Goal: Information Seeking & Learning: Learn about a topic

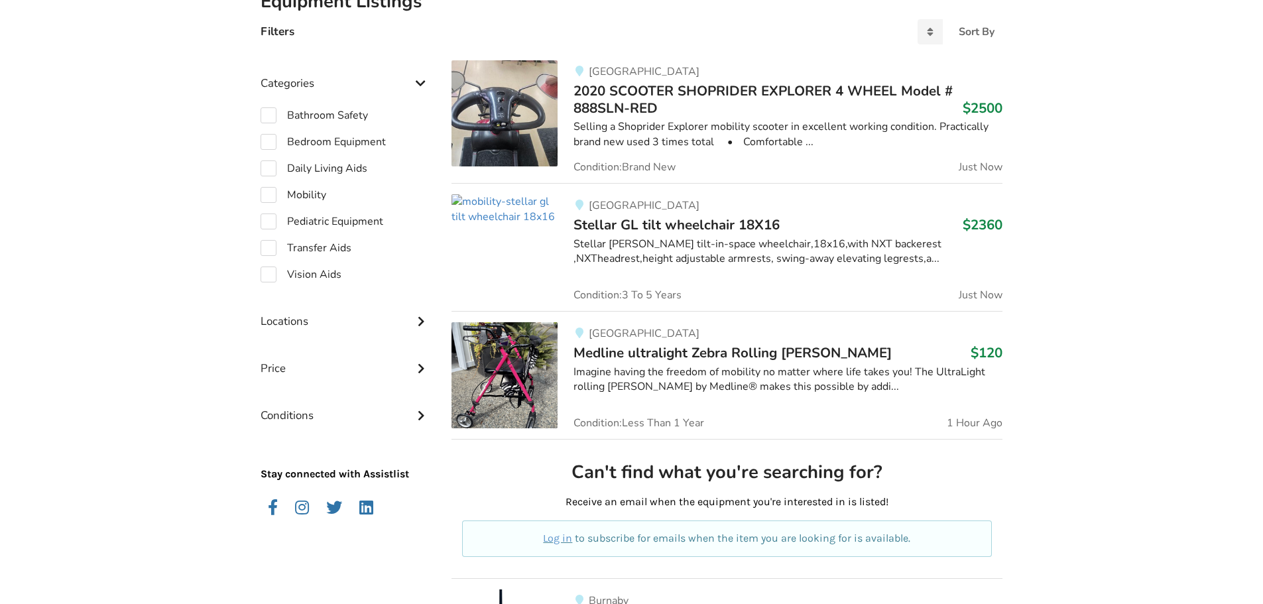
scroll to position [332, 0]
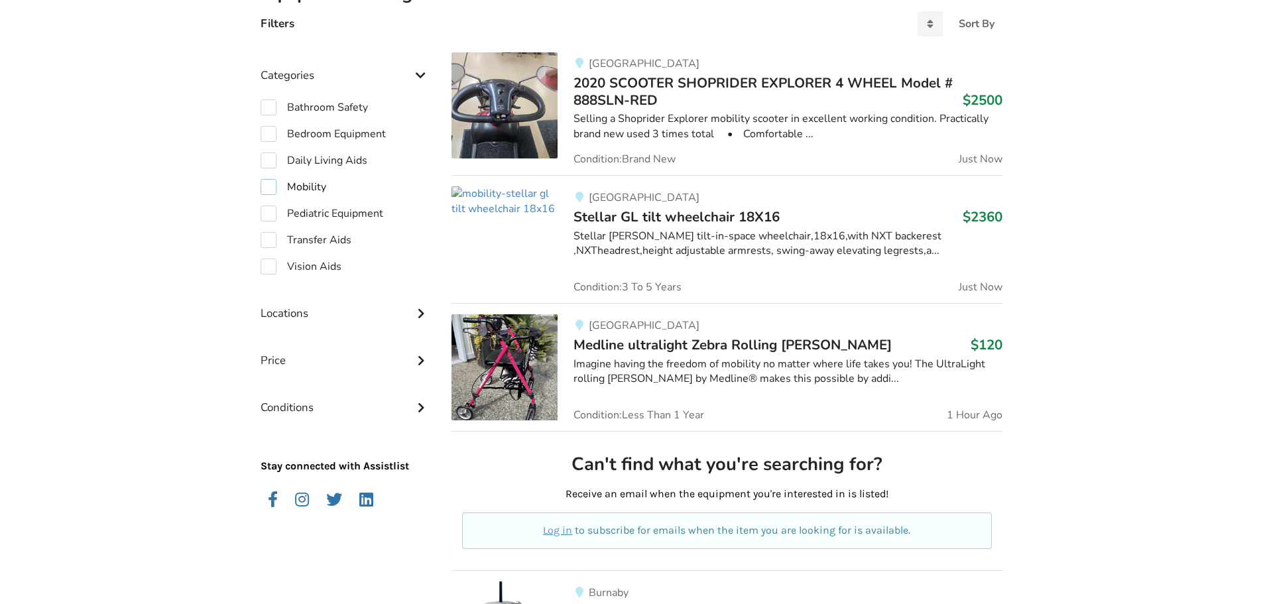
click at [271, 186] on label "Mobility" at bounding box center [294, 187] width 66 height 16
checkbox input "true"
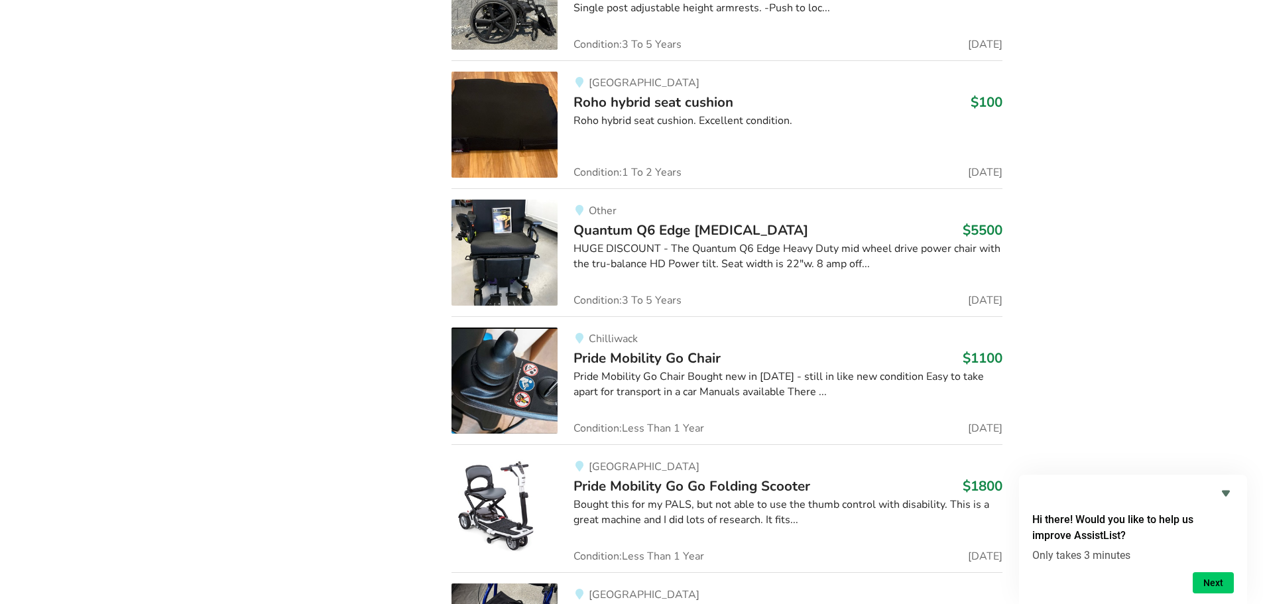
scroll to position [4112, 0]
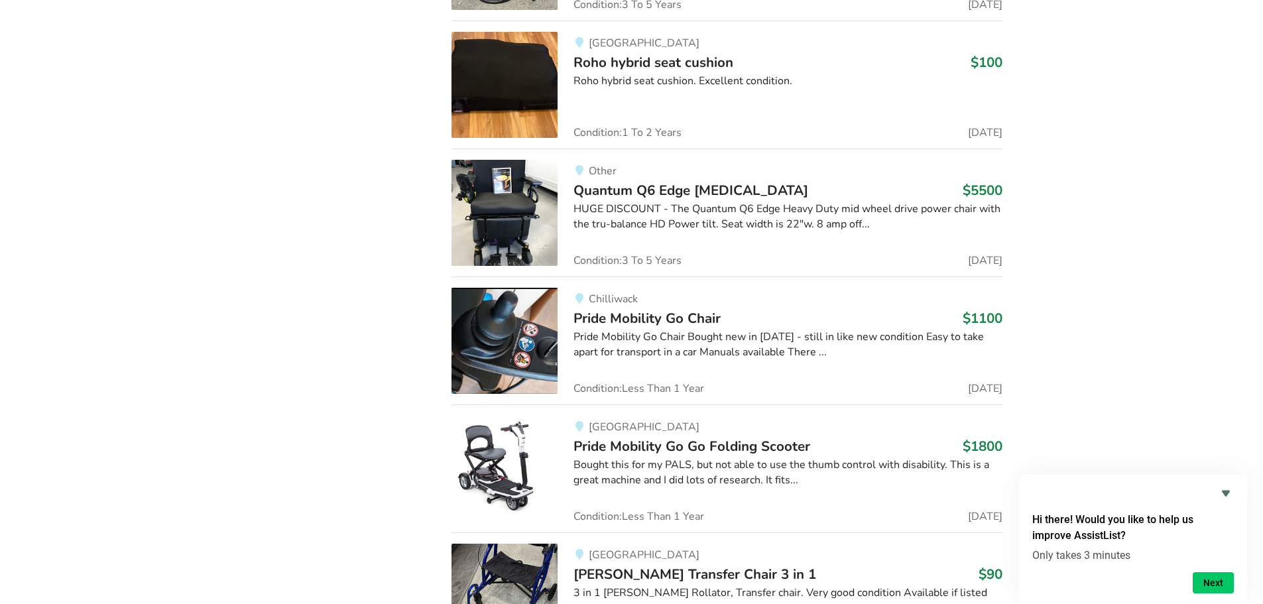
click at [511, 357] on img at bounding box center [505, 341] width 106 height 106
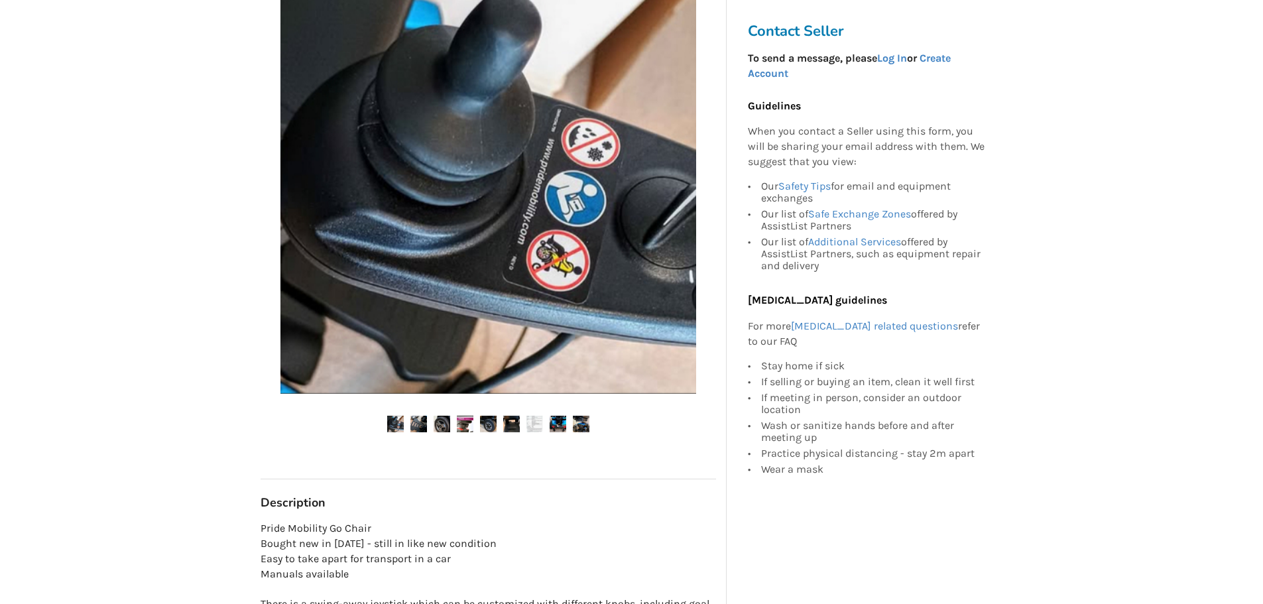
scroll to position [265, 0]
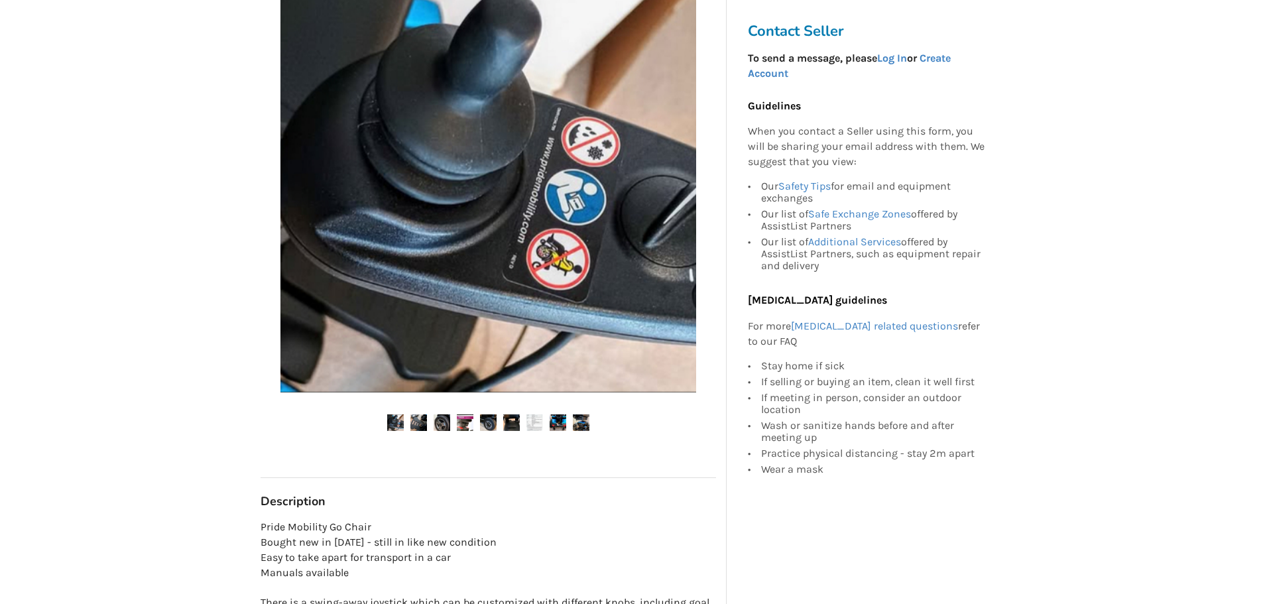
click at [421, 419] on img at bounding box center [418, 422] width 17 height 17
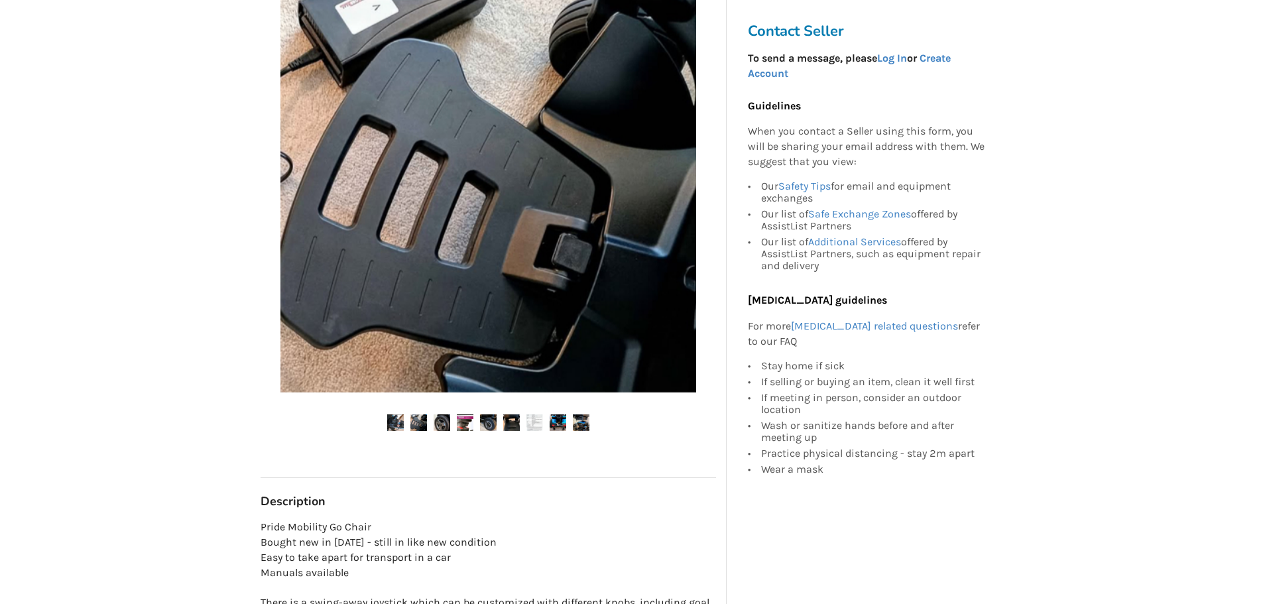
click at [440, 421] on img at bounding box center [442, 422] width 17 height 17
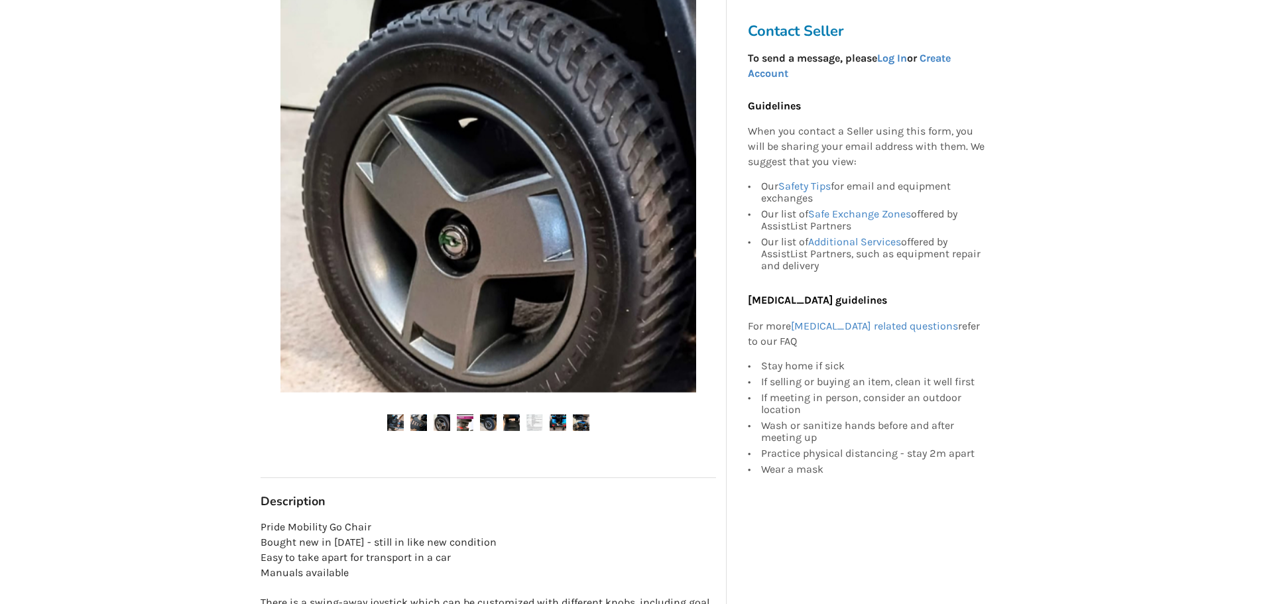
click at [462, 423] on img at bounding box center [465, 422] width 17 height 17
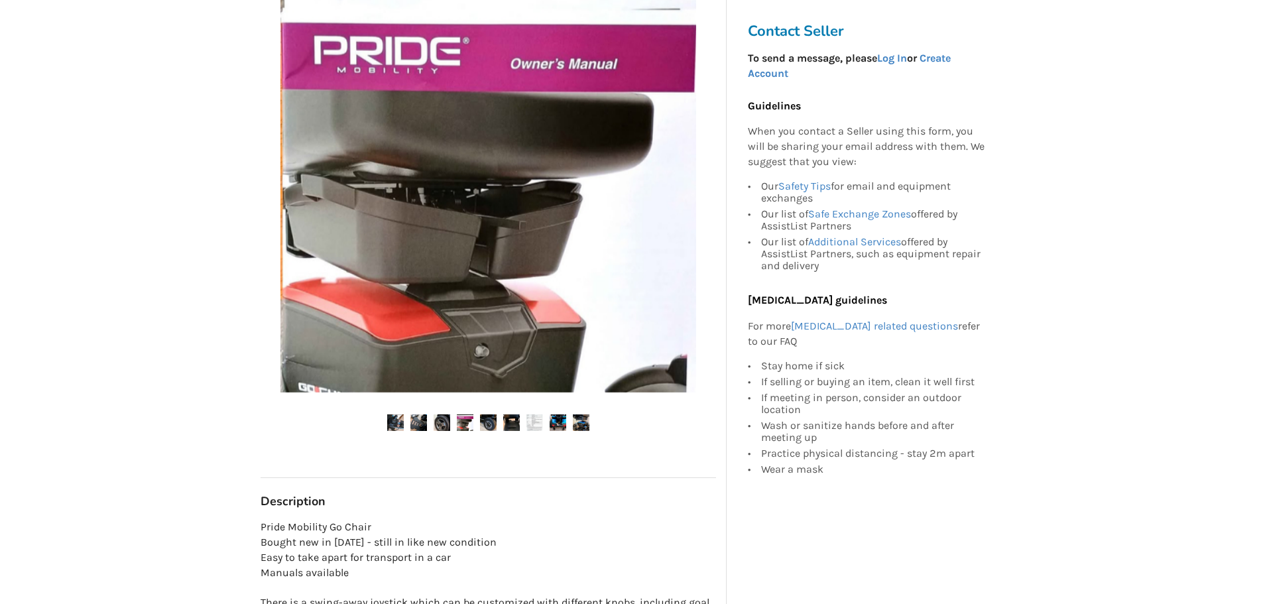
click at [489, 423] on img at bounding box center [488, 422] width 17 height 17
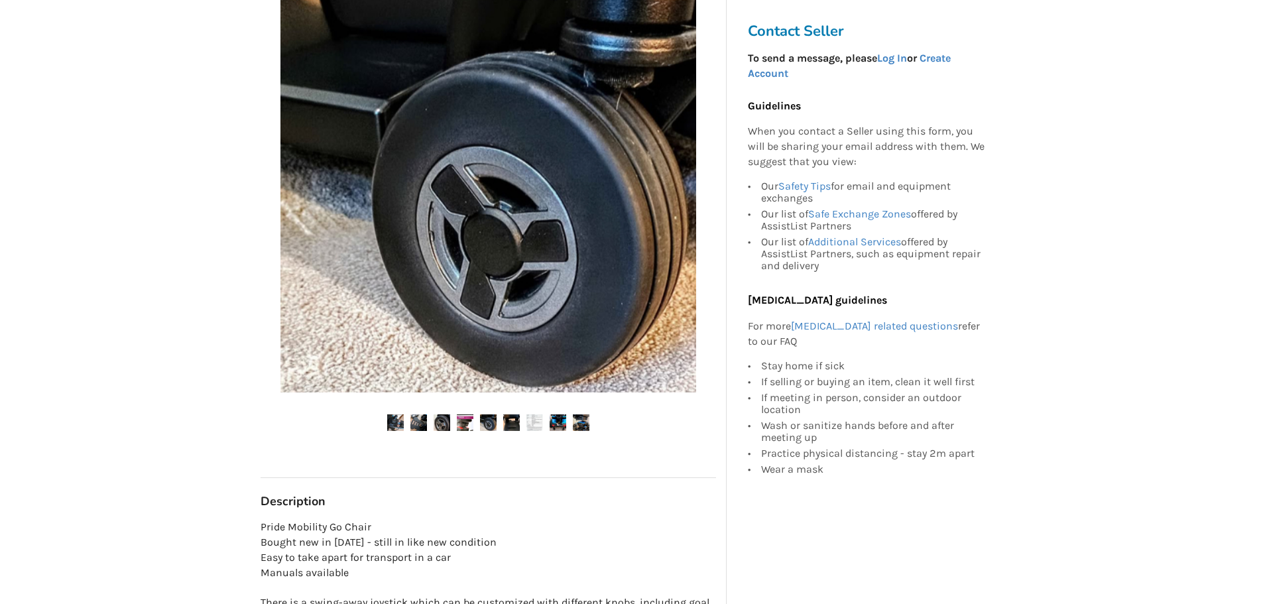
click at [504, 423] on img at bounding box center [511, 422] width 17 height 17
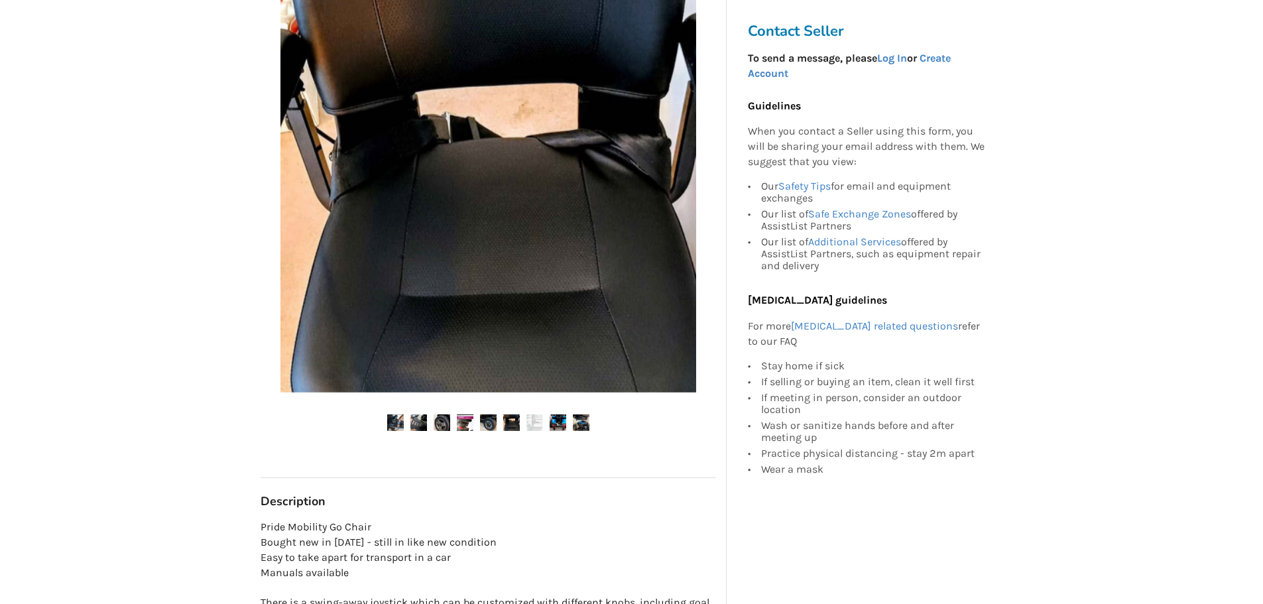
click at [534, 424] on img at bounding box center [535, 422] width 17 height 17
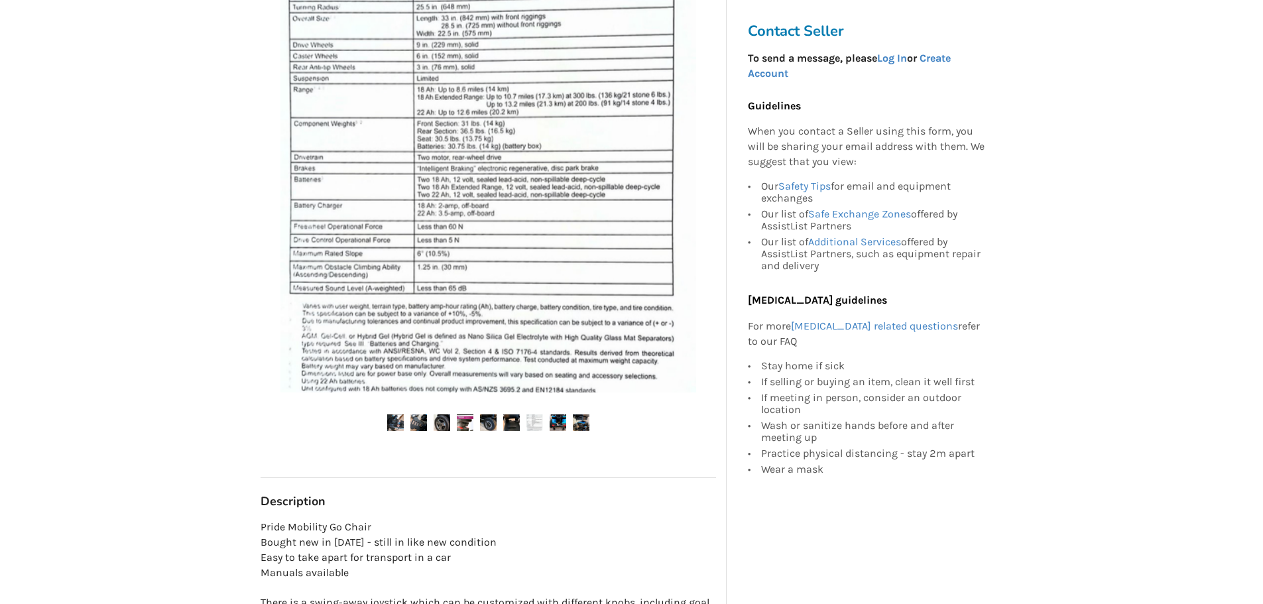
click at [558, 424] on img at bounding box center [558, 422] width 17 height 17
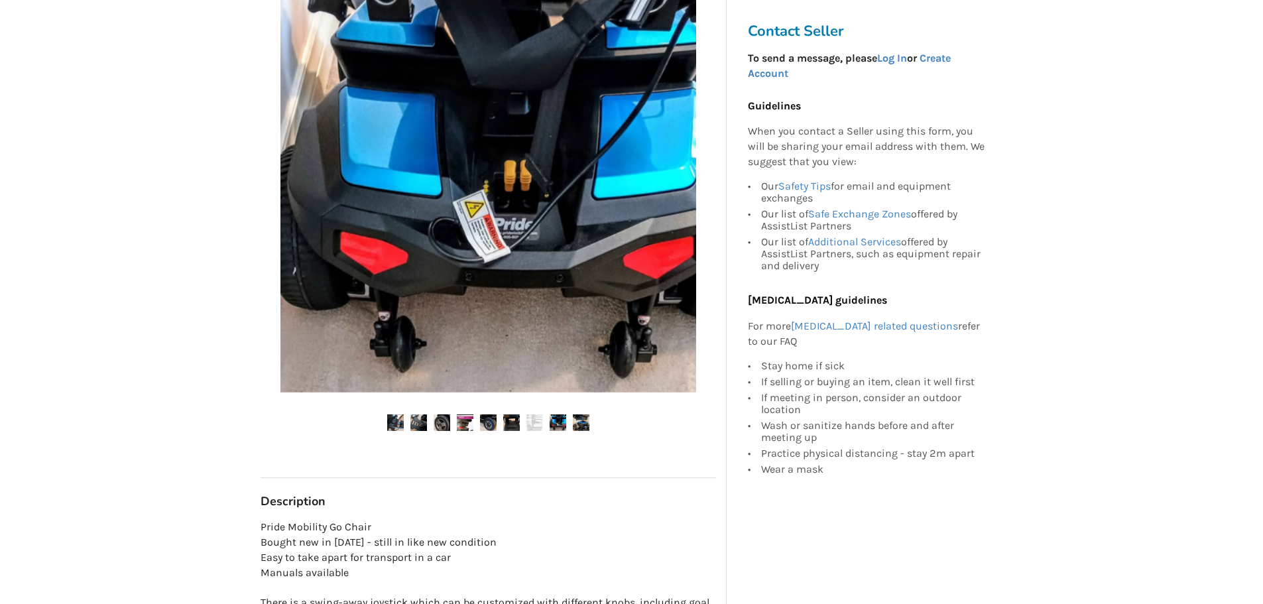
click at [576, 424] on img at bounding box center [581, 422] width 17 height 17
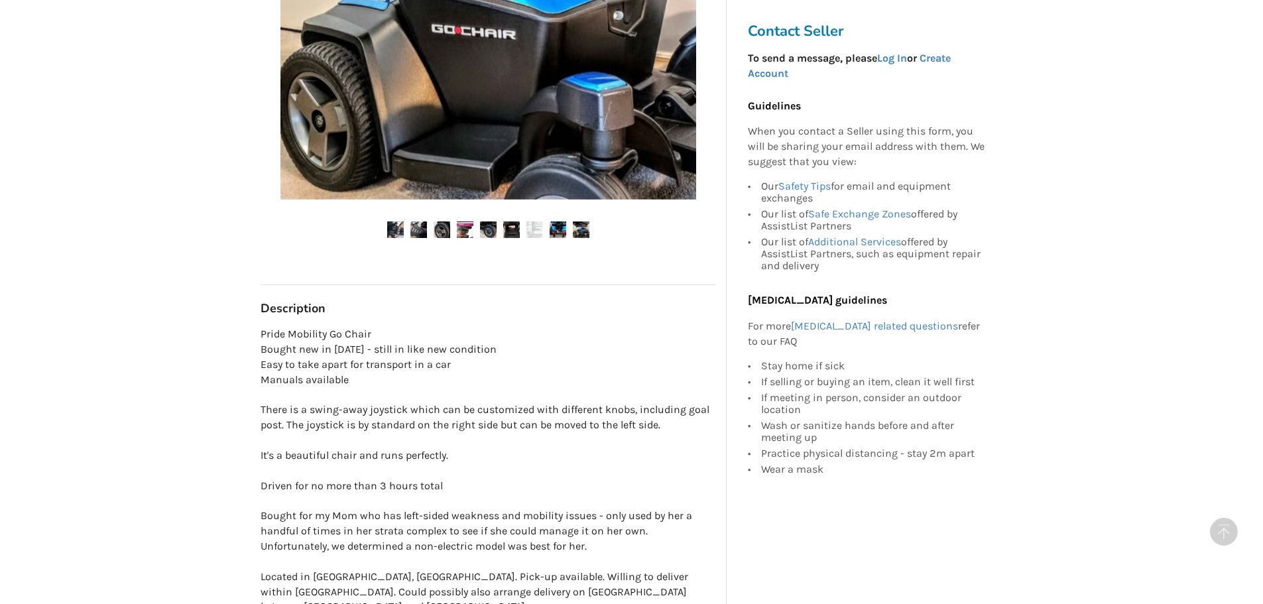
scroll to position [398, 0]
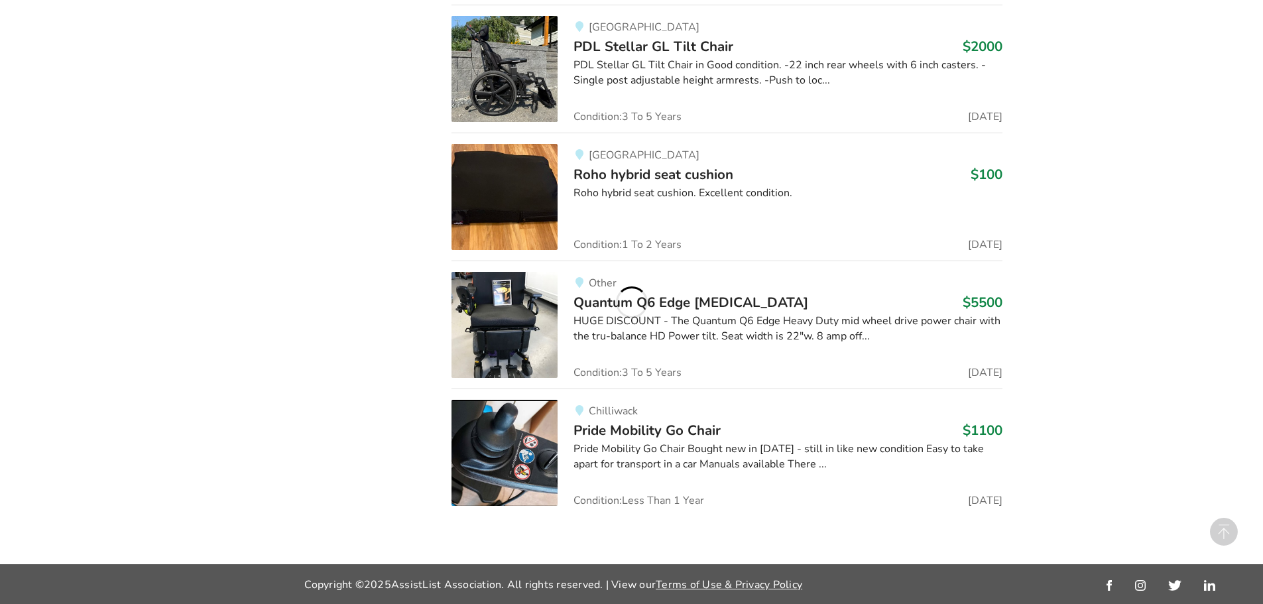
scroll to position [4112, 0]
